Goal: Task Accomplishment & Management: Complete application form

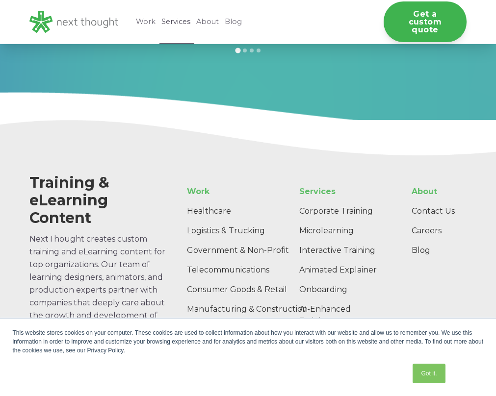
scroll to position [1144, 0]
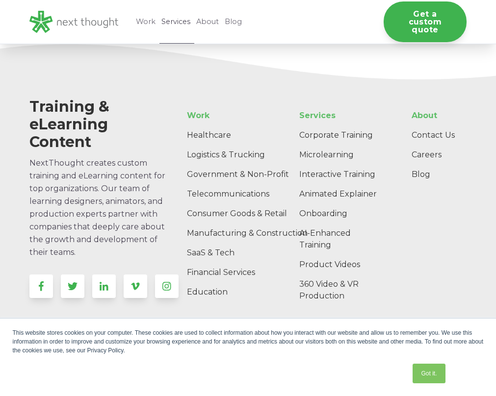
click at [179, 346] on link "Privacy Policy" at bounding box center [199, 349] width 40 height 7
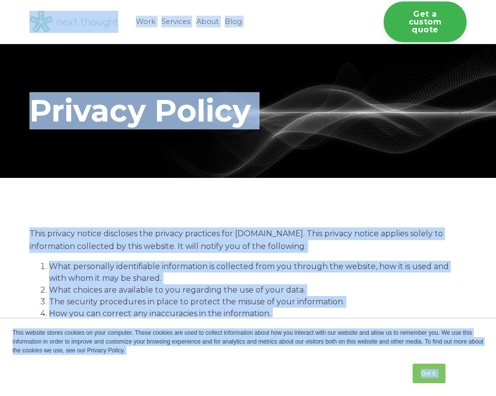
scroll to position [782, 0]
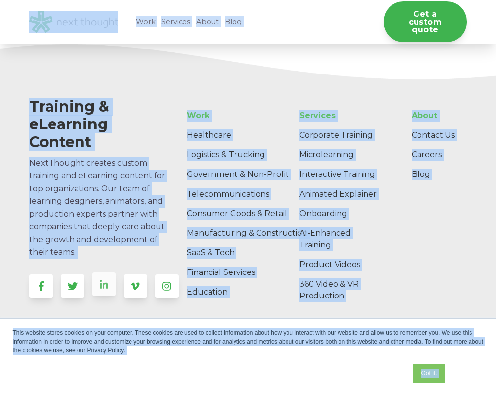
click at [104, 286] on icon at bounding box center [104, 285] width 9 height 9
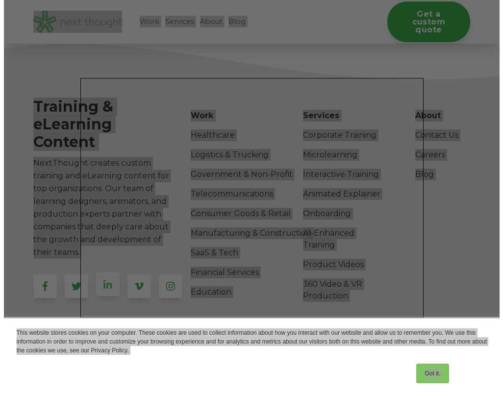
scroll to position [778, 0]
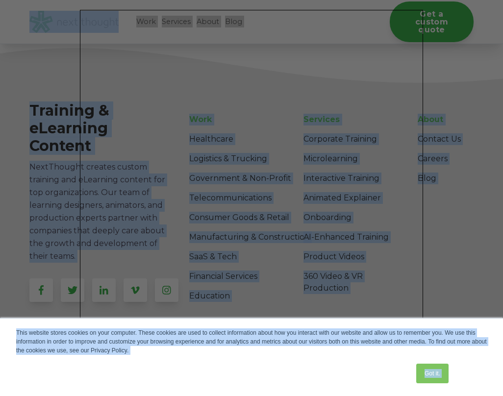
click at [234, 355] on div "This website stores cookies on your computer. These cookies are used to collect…" at bounding box center [251, 357] width 490 height 77
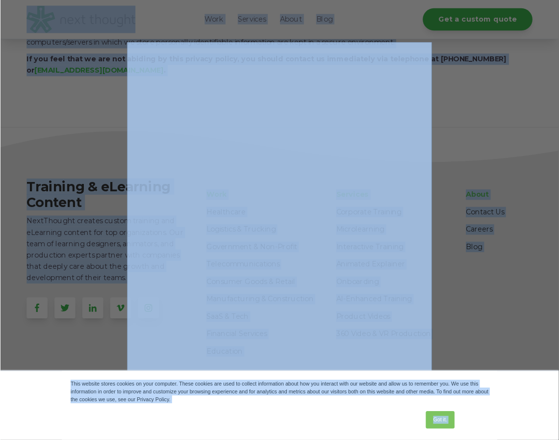
scroll to position [615, 0]
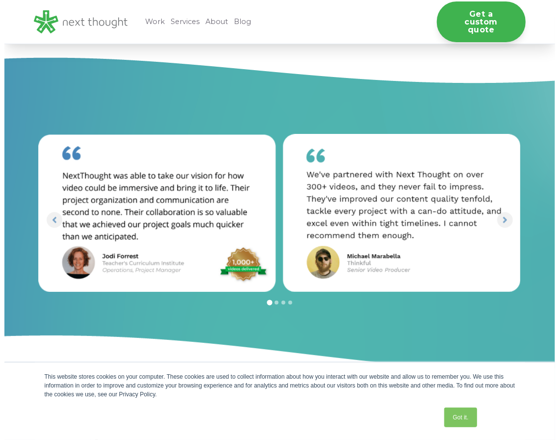
scroll to position [331, 0]
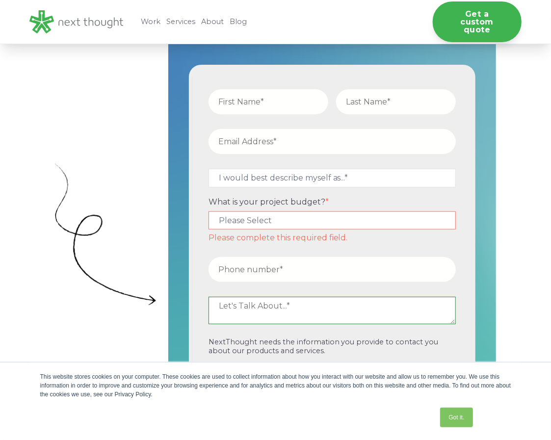
click at [331, 310] on textarea at bounding box center [332, 310] width 248 height 27
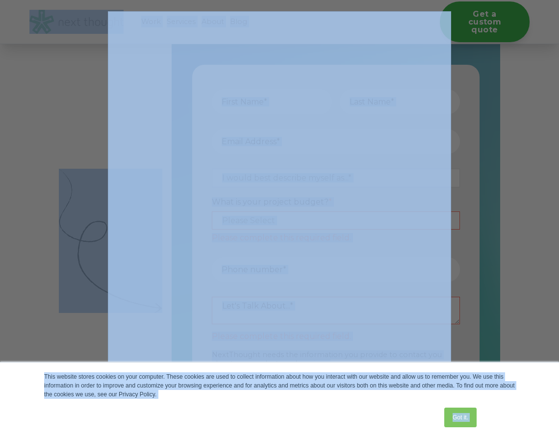
copy body "Lore ipsumdo sitame consect ad elit seddoeiu. Tempo incidid utl etdo ma aliquae…"
